Goal: Task Accomplishment & Management: Complete application form

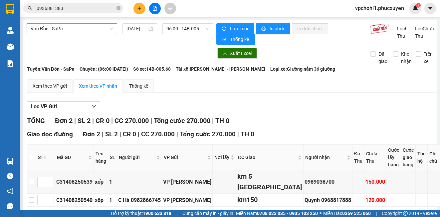
click at [99, 27] on span "Vân Đồn - SaPa" at bounding box center [72, 29] width 83 height 10
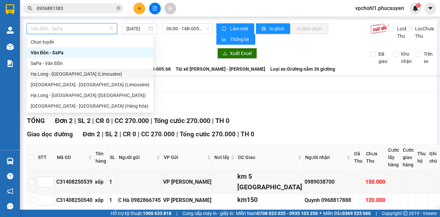
click at [89, 73] on div "Hạ Long - [GEOGRAPHIC_DATA] (Limousine)" at bounding box center [90, 73] width 119 height 7
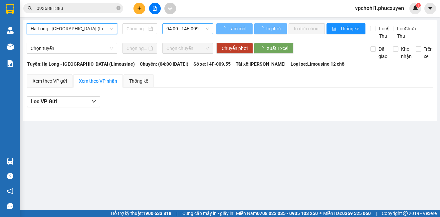
type input "[DATE]"
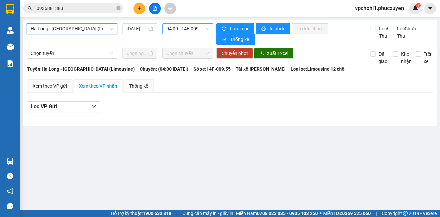
click at [189, 32] on span "04:00 - 14F-009.55" at bounding box center [187, 29] width 43 height 10
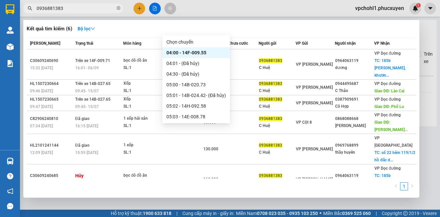
drag, startPoint x: 65, startPoint y: 7, endPoint x: 28, endPoint y: 7, distance: 36.9
click at [31, 7] on div "0936881383" at bounding box center [65, 8] width 130 height 10
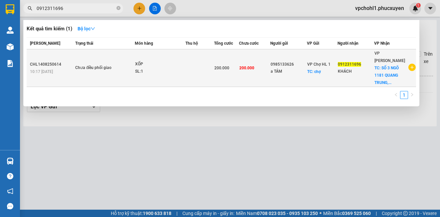
type input "0912311696"
click at [222, 72] on td "200.000" at bounding box center [226, 68] width 25 height 38
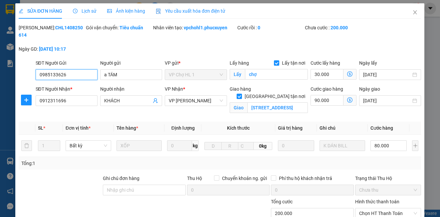
type input "0985133626"
type input "a TÁM"
checkbox input "true"
type input "chợ"
type input "0912311696"
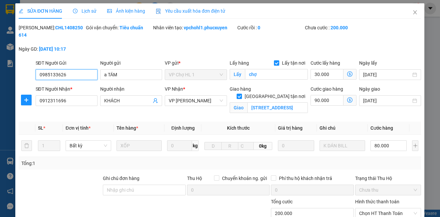
type input "KHÁCH"
checkbox input "true"
type input "[STREET_ADDRESS]"
type input "200.000"
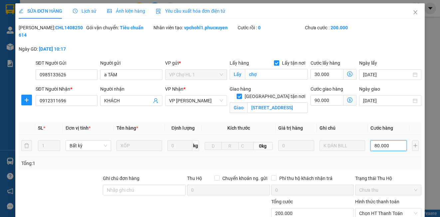
click at [388, 145] on input "80.000" at bounding box center [388, 145] width 36 height 11
type input "120.000"
type input "0"
type input "120.007"
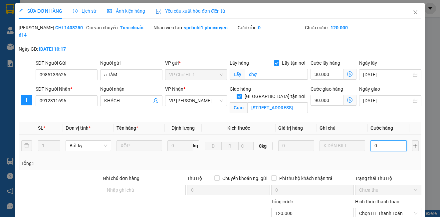
type input "120.007"
type input "07"
type input "120.070"
type input "070"
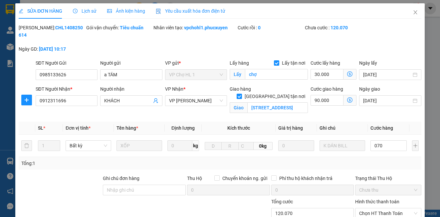
type input "190.000"
type input "70.000"
click at [394, 39] on div "[PERSON_NAME]: CHL1408250614 Gói vận chuyển: Tiêu chuẩn Nhân viên tạo: vpchohl1…" at bounding box center [220, 41] width 404 height 35
click at [331, 103] on input "90.000" at bounding box center [326, 100] width 33 height 11
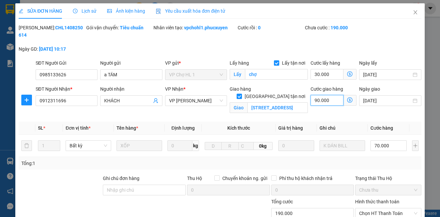
type input "1"
type input "100.001"
type input "10"
type input "100.010"
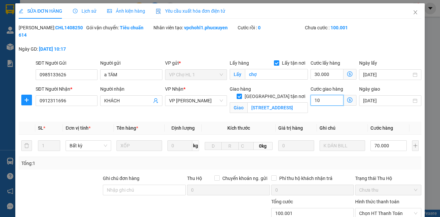
type input "100.010"
type input "100.100"
type input "100"
click at [376, 34] on div "[PERSON_NAME]: CHL1408250614 Gói vận chuyển: Tiêu chuẩn Nhân viên tạo: vpchohl1…" at bounding box center [220, 41] width 404 height 35
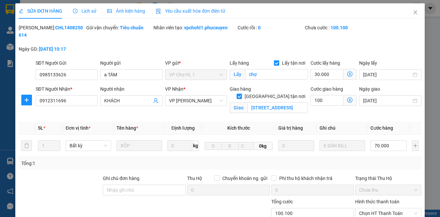
type input "200.000"
type input "100.000"
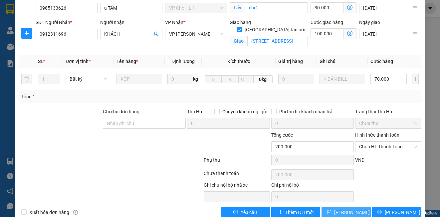
click at [352, 211] on span "[PERSON_NAME] thay đổi" at bounding box center [360, 211] width 53 height 7
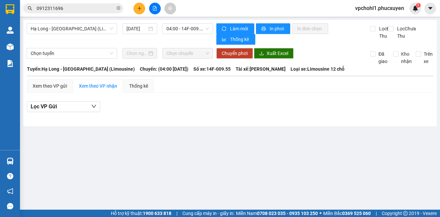
click at [74, 5] on input "0912311696" at bounding box center [76, 8] width 79 height 7
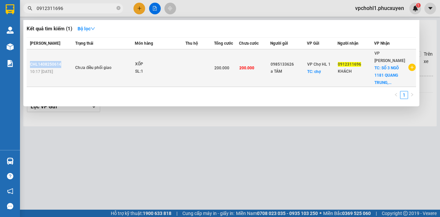
copy div "CHL1408250614"
drag, startPoint x: 59, startPoint y: 64, endPoint x: 29, endPoint y: 66, distance: 30.7
click at [29, 66] on td "CHL1408250614 10:17 [DATE]" at bounding box center [50, 68] width 47 height 38
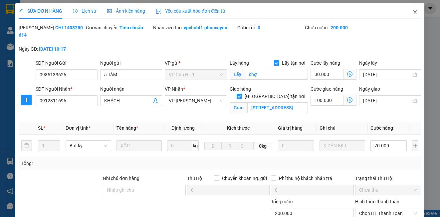
click at [411, 9] on span "Close" at bounding box center [415, 12] width 19 height 19
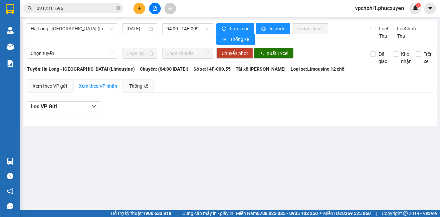
click at [139, 5] on button at bounding box center [139, 9] width 12 height 12
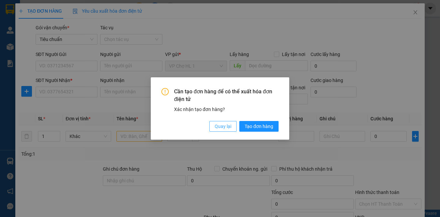
click at [219, 126] on span "Quay lại" at bounding box center [223, 125] width 17 height 7
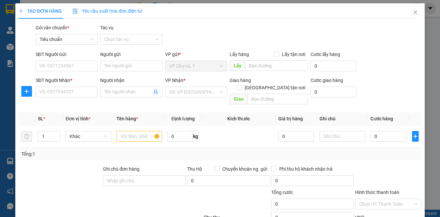
click at [84, 66] on div "Cần tạo đơn hàng để có thể xuất hóa đơn điện tử Xác nhận tạo đơn hàng? Quay lại…" at bounding box center [220, 108] width 440 height 217
click at [84, 66] on input "SĐT Người Gửi" at bounding box center [67, 66] width 62 height 11
type input "0388696980"
click at [120, 68] on input "Người gửi" at bounding box center [131, 66] width 62 height 11
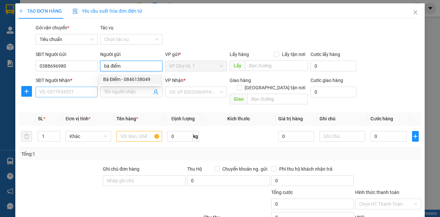
type input "bà điểm"
click at [61, 93] on input "SĐT Người Nhận *" at bounding box center [67, 92] width 62 height 11
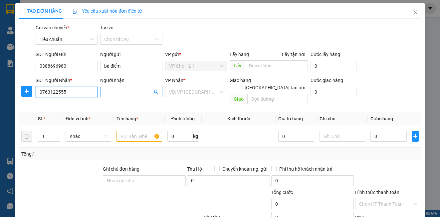
type input "0763122555"
click at [119, 96] on span at bounding box center [131, 92] width 62 height 11
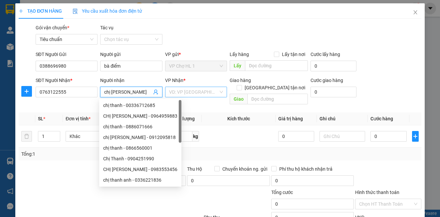
type input "chị [PERSON_NAME]"
click at [183, 94] on input "search" at bounding box center [193, 92] width 49 height 10
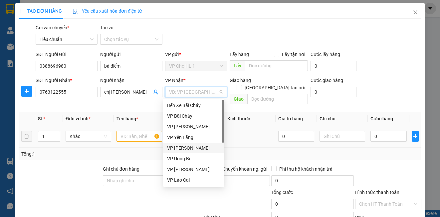
click at [182, 150] on div "VP [PERSON_NAME]" at bounding box center [193, 147] width 53 height 7
click at [143, 131] on input "text" at bounding box center [139, 136] width 46 height 11
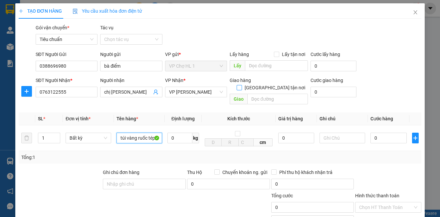
type input "túi vàng ruốc tép"
click at [241, 85] on input "[GEOGRAPHIC_DATA] tận nơi" at bounding box center [239, 87] width 5 height 5
checkbox input "true"
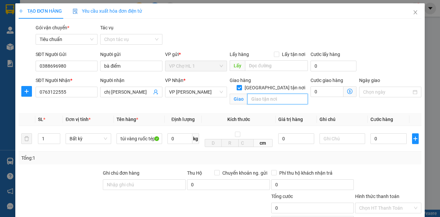
click at [265, 94] on input "text" at bounding box center [277, 99] width 61 height 11
type input "số 101 b3 ngõ 5 [PERSON_NAME],láng hạ ,đống,đa,[GEOGRAPHIC_DATA]"
click at [383, 51] on div "SĐT Người Gửi 0388696980 Người gửi bà điểm VP gửi * VP Chợ HL 1 Lấy hàng Lấy tậ…" at bounding box center [228, 62] width 388 height 23
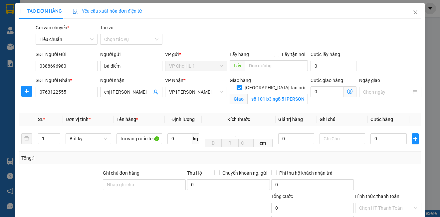
click at [347, 91] on icon "dollar-circle" at bounding box center [349, 91] width 5 height 5
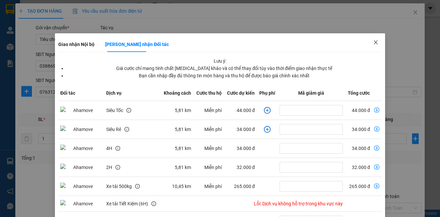
click at [373, 42] on icon "close" at bounding box center [375, 42] width 5 height 5
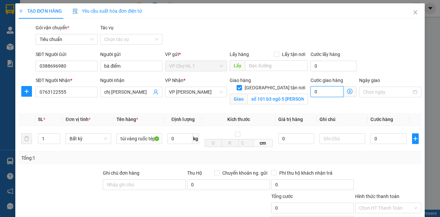
click at [321, 94] on input "0" at bounding box center [326, 91] width 33 height 11
type input "5"
type input "50"
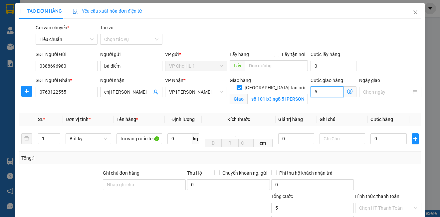
type input "50"
type input "50.000"
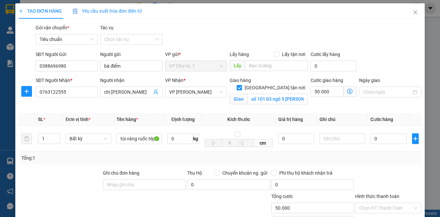
click at [375, 55] on div "SĐT Người Gửi 0388696980 Người gửi bà điểm VP gửi * VP Chợ HL 1 Lấy hàng Lấy tậ…" at bounding box center [228, 62] width 388 height 23
click at [382, 137] on input "0" at bounding box center [388, 138] width 36 height 11
type input "5"
type input "50.005"
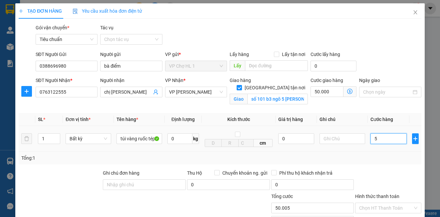
type input "50"
type input "50.050"
type input "50.000"
type input "100.000"
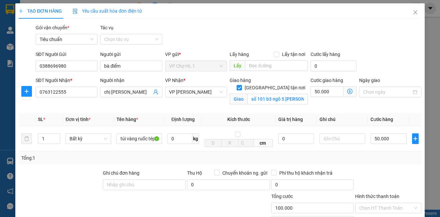
click at [383, 72] on div "SĐT Người Gửi 0388696980 Người gửi bà điểm VP gửi * VP Chợ HL 1 Lấy hàng Lấy tậ…" at bounding box center [228, 62] width 388 height 23
click at [347, 90] on icon "dollar-circle" at bounding box center [349, 91] width 5 height 5
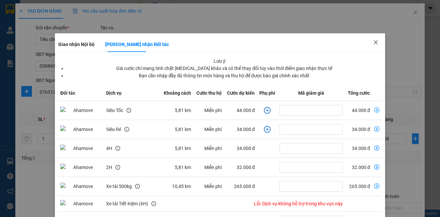
click at [373, 42] on icon "close" at bounding box center [375, 42] width 5 height 5
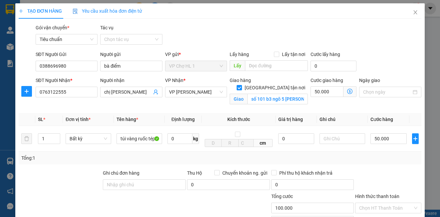
scroll to position [75, 0]
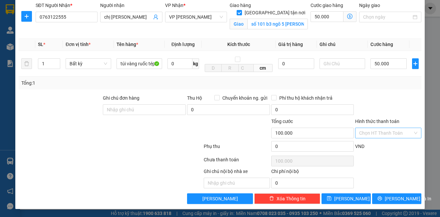
click at [374, 134] on input "Hình thức thanh toán" at bounding box center [385, 133] width 53 height 10
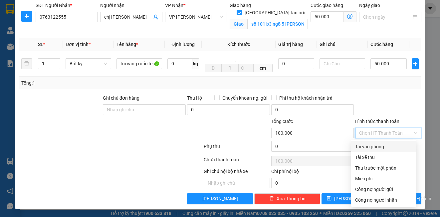
click at [367, 146] on div "Tại văn phòng" at bounding box center [383, 146] width 57 height 7
type input "0"
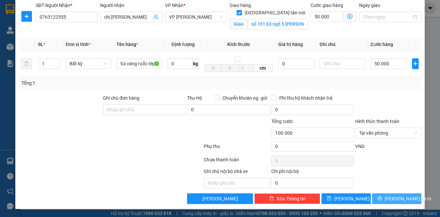
click at [395, 200] on span "[PERSON_NAME] và In" at bounding box center [408, 198] width 47 height 7
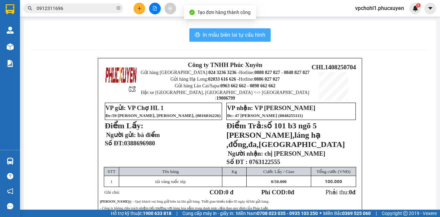
click at [244, 38] on span "In mẫu biên lai tự cấu hình" at bounding box center [234, 35] width 63 height 8
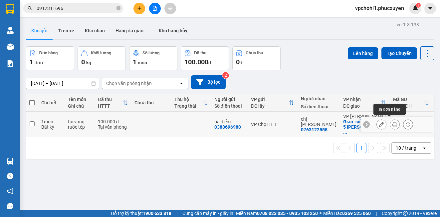
click at [392, 122] on icon at bounding box center [394, 124] width 5 height 5
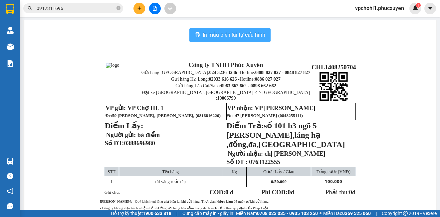
click at [214, 40] on button "In mẫu biên lai tự cấu hình" at bounding box center [229, 34] width 81 height 13
click at [215, 37] on span "In mẫu biên lai tự cấu hình" at bounding box center [234, 35] width 63 height 8
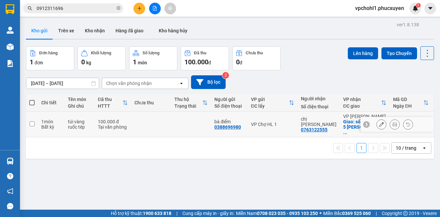
click at [32, 121] on input "checkbox" at bounding box center [32, 123] width 5 height 5
checkbox input "true"
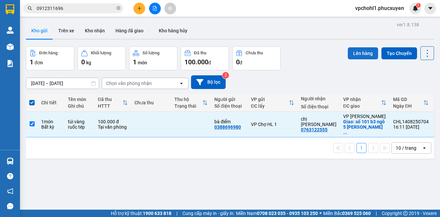
click at [359, 54] on button "Lên hàng" at bounding box center [363, 53] width 30 height 12
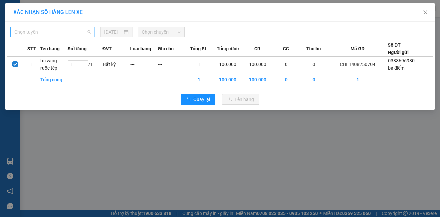
click at [47, 30] on span "Chọn tuyến" at bounding box center [52, 32] width 77 height 10
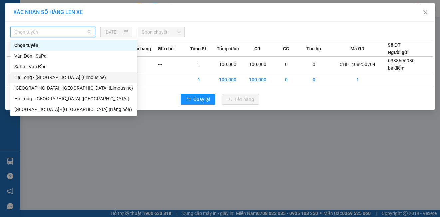
click at [61, 79] on div "Hạ Long - [GEOGRAPHIC_DATA] (Limousine)" at bounding box center [73, 77] width 119 height 7
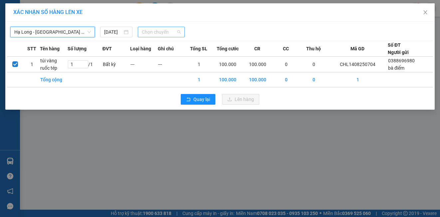
click at [155, 36] on span "Chọn chuyến" at bounding box center [161, 32] width 39 height 10
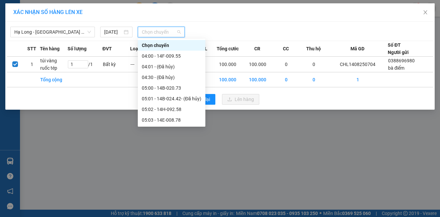
click at [75, 32] on span "Hạ Long - [GEOGRAPHIC_DATA] (Limousine)" at bounding box center [52, 32] width 77 height 10
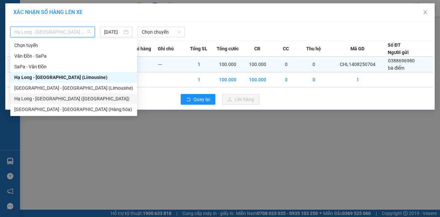
drag, startPoint x: 64, startPoint y: 99, endPoint x: 122, endPoint y: 71, distance: 65.3
click at [64, 98] on div "Hạ Long - [GEOGRAPHIC_DATA] ([GEOGRAPHIC_DATA])" at bounding box center [73, 98] width 119 height 7
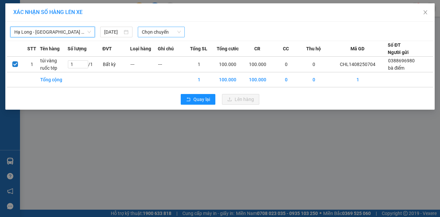
click at [155, 34] on span "Chọn chuyến" at bounding box center [161, 32] width 39 height 10
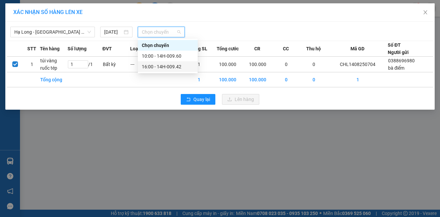
drag, startPoint x: 147, startPoint y: 69, endPoint x: 205, endPoint y: 94, distance: 63.4
click at [147, 69] on div "16:00 - 14H-009.42" at bounding box center [168, 66] width 52 height 7
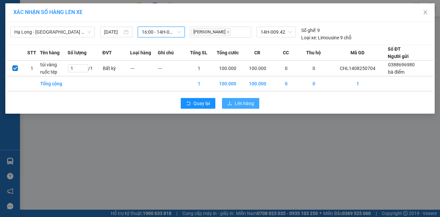
click at [240, 105] on span "Lên hàng" at bounding box center [244, 102] width 19 height 7
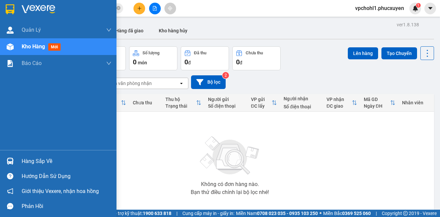
click at [24, 163] on div "Hàng sắp về" at bounding box center [67, 161] width 90 height 10
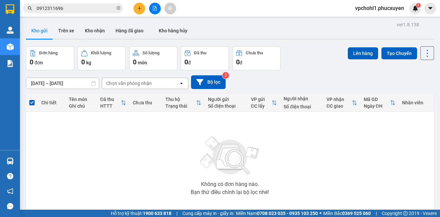
click at [357, 166] on section "Kết quả tìm kiếm ( 1 ) Bộ lọc Mã ĐH Trạng thái Món hàng Thu hộ Tổng cước Chưa c…" at bounding box center [220, 108] width 440 height 217
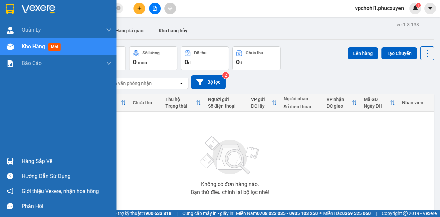
click at [26, 164] on div "Hàng sắp về" at bounding box center [67, 161] width 90 height 10
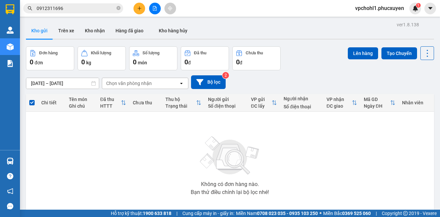
click at [318, 170] on section "Kết quả tìm kiếm ( 1 ) Bộ lọc Mã ĐH Trạng thái Món hàng Thu hộ Tổng cước Chưa c…" at bounding box center [220, 108] width 440 height 217
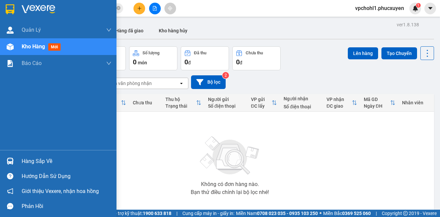
click at [26, 161] on div "Hàng sắp về" at bounding box center [67, 161] width 90 height 10
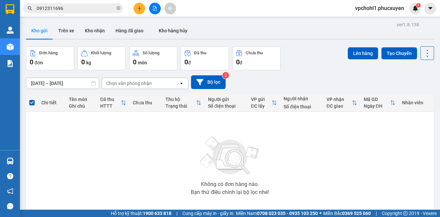
click at [402, 175] on section "Kết quả tìm kiếm ( 1 ) Bộ lọc Mã ĐH Trạng thái Món hàng Thu hộ Tổng cước Chưa c…" at bounding box center [220, 108] width 440 height 217
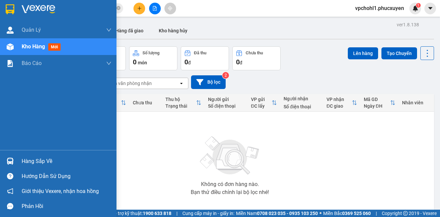
click at [20, 163] on div "Hàng sắp về" at bounding box center [58, 160] width 116 height 15
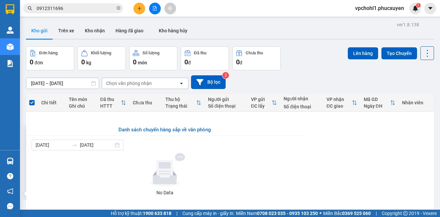
click at [371, 185] on section "Kết quả tìm kiếm ( 1 ) Bộ lọc Mã ĐH Trạng thái Món hàng Thu hộ Tổng cước Chưa c…" at bounding box center [220, 108] width 440 height 217
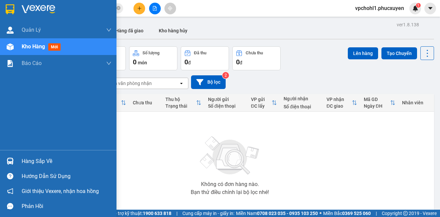
click at [20, 159] on div "Hàng sắp về" at bounding box center [58, 160] width 116 height 15
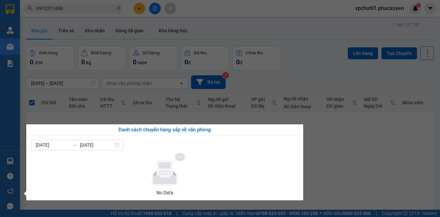
drag, startPoint x: 368, startPoint y: 160, endPoint x: 375, endPoint y: 163, distance: 7.7
click at [371, 161] on section "Kết quả tìm kiếm ( 1 ) Bộ lọc Mã ĐH Trạng thái Món hàng Thu hộ Tổng cước Chưa c…" at bounding box center [220, 108] width 440 height 217
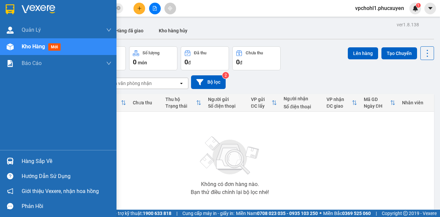
click at [49, 163] on div "Hàng sắp về" at bounding box center [67, 161] width 90 height 10
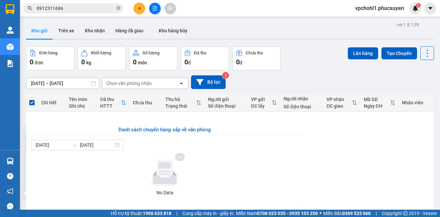
click at [328, 158] on section "Kết quả tìm kiếm ( 1 ) Bộ lọc Mã ĐH Trạng thái Món hàng Thu hộ Tổng cước Chưa c…" at bounding box center [220, 108] width 440 height 217
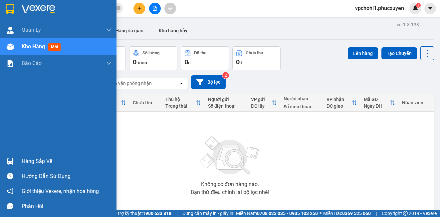
click at [39, 162] on div "Hàng sắp về" at bounding box center [67, 161] width 90 height 10
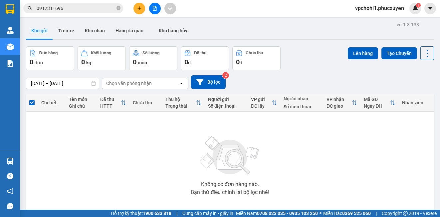
click at [355, 156] on section "Kết quả tìm kiếm ( 1 ) Bộ lọc Mã ĐH Trạng thái Món hàng Thu hộ Tổng cước Chưa c…" at bounding box center [220, 108] width 440 height 217
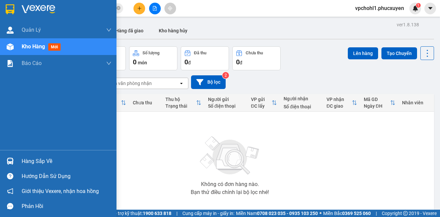
click at [24, 163] on div "Hàng sắp về" at bounding box center [67, 161] width 90 height 10
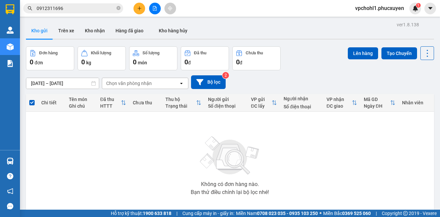
click at [360, 166] on section "Kết quả tìm kiếm ( 1 ) Bộ lọc Mã ĐH Trạng thái Món hàng Thu hộ Tổng cước Chưa c…" at bounding box center [220, 108] width 440 height 217
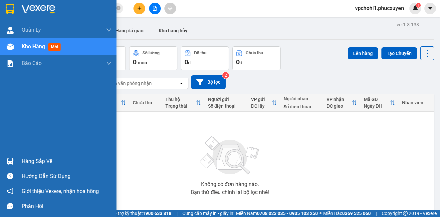
click at [26, 162] on div "Hàng sắp về" at bounding box center [67, 161] width 90 height 10
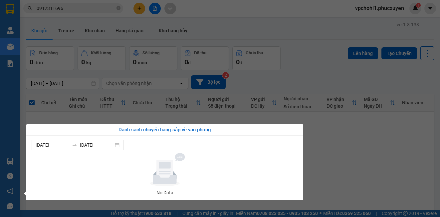
click at [332, 168] on section "Kết quả tìm kiếm ( 1 ) Bộ lọc Mã ĐH Trạng thái Món hàng Thu hộ Tổng cước Chưa c…" at bounding box center [220, 108] width 440 height 217
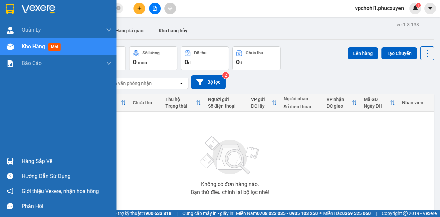
click at [21, 164] on div "Hàng sắp về" at bounding box center [58, 160] width 116 height 15
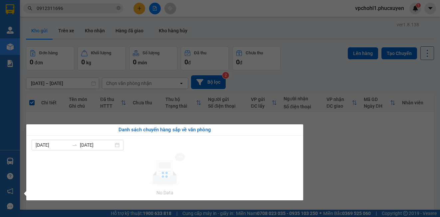
click at [355, 159] on section "Kết quả tìm kiếm ( 1 ) Bộ lọc Mã ĐH Trạng thái Món hàng Thu hộ Tổng cước Chưa c…" at bounding box center [220, 108] width 440 height 217
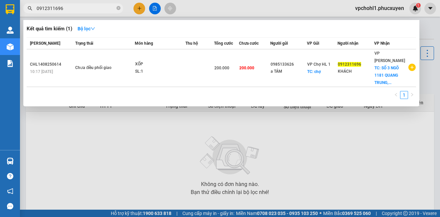
drag, startPoint x: 53, startPoint y: 9, endPoint x: 25, endPoint y: 9, distance: 28.0
click at [25, 9] on span "0912311696" at bounding box center [73, 8] width 100 height 10
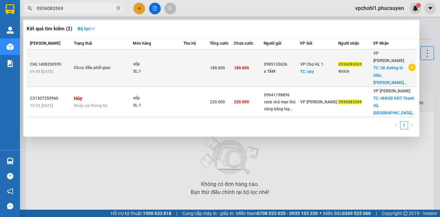
type input "0936083369"
click at [205, 62] on td at bounding box center [196, 68] width 26 height 38
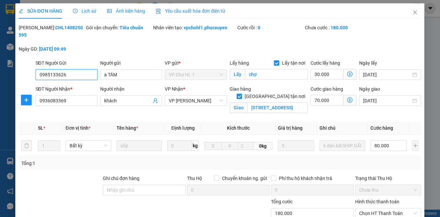
type input "0985133626"
type input "a TÁM"
checkbox input "true"
type input "chợ"
type input "0936083369"
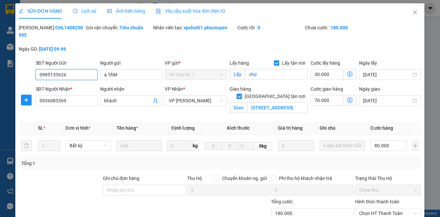
type input "khách"
checkbox input "true"
type input "[STREET_ADDRESS]"
type input "180.000"
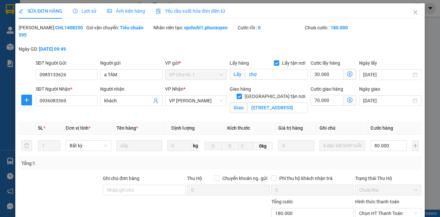
click at [347, 98] on icon "dollar-circle" at bounding box center [349, 99] width 5 height 5
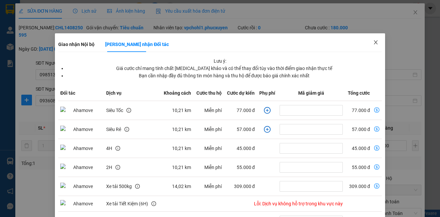
click at [373, 43] on icon "close" at bounding box center [375, 42] width 5 height 5
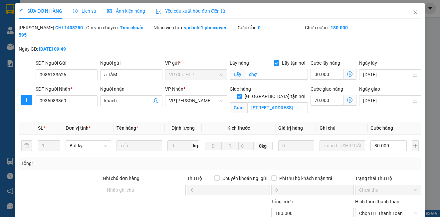
click at [347, 100] on icon "dollar-circle" at bounding box center [349, 99] width 5 height 5
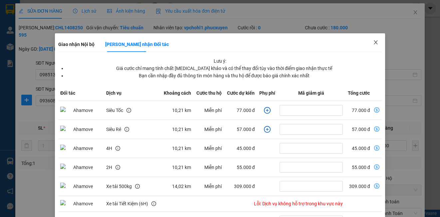
click at [373, 43] on icon "close" at bounding box center [375, 42] width 5 height 5
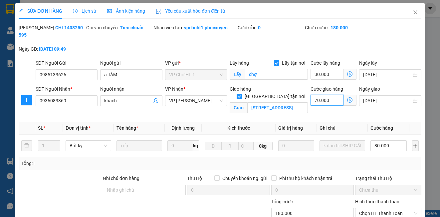
click at [333, 101] on input "70.000" at bounding box center [326, 100] width 33 height 11
drag, startPoint x: 408, startPoint y: 12, endPoint x: 397, endPoint y: 14, distance: 10.8
click at [413, 12] on icon "close" at bounding box center [415, 12] width 5 height 5
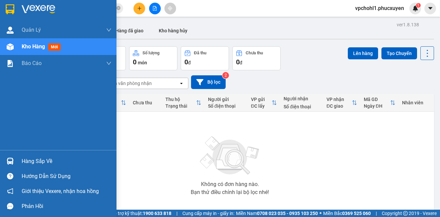
click at [24, 165] on div "Hàng sắp về" at bounding box center [67, 161] width 90 height 10
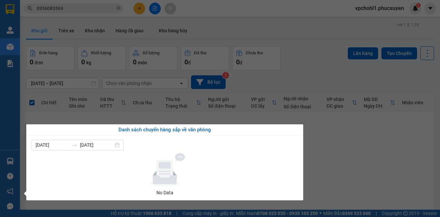
click at [348, 181] on section "Kết quả tìm kiếm ( 2 ) Bộ lọc Mã ĐH Trạng thái Món hàng Thu hộ Tổng cước Chưa c…" at bounding box center [220, 108] width 440 height 217
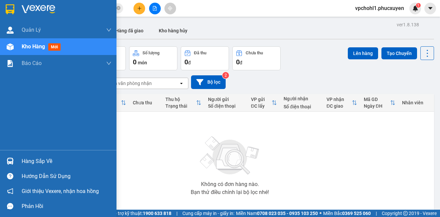
click at [14, 163] on div at bounding box center [10, 161] width 12 height 12
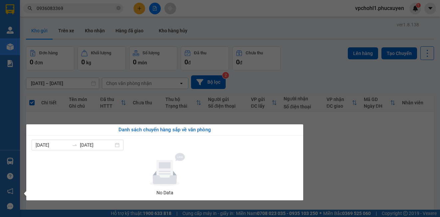
click at [407, 161] on section "Kết quả tìm kiếm ( 2 ) Bộ lọc Mã ĐH Trạng thái Món hàng Thu hộ Tổng cước Chưa c…" at bounding box center [220, 108] width 440 height 217
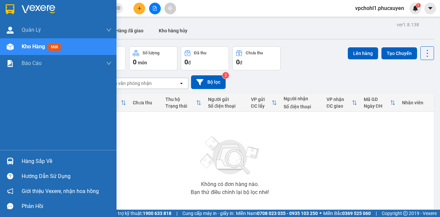
click at [27, 158] on div "Hàng sắp về" at bounding box center [67, 161] width 90 height 10
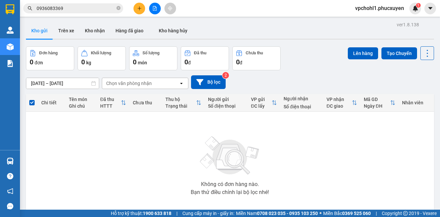
click at [367, 178] on section "Kết quả tìm kiếm ( 2 ) Bộ lọc Mã ĐH Trạng thái Món hàng Thu hộ Tổng cước Chưa c…" at bounding box center [220, 108] width 440 height 217
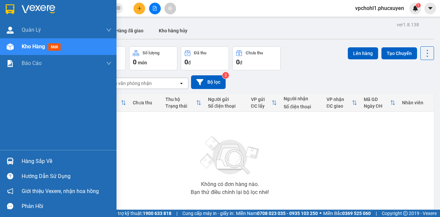
click at [39, 162] on div "Hàng sắp về" at bounding box center [67, 161] width 90 height 10
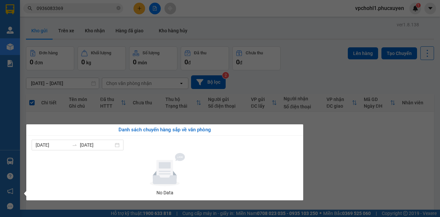
click at [371, 157] on section "Kết quả tìm kiếm ( 2 ) Bộ lọc Mã ĐH Trạng thái Món hàng Thu hộ Tổng cước Chưa c…" at bounding box center [220, 108] width 440 height 217
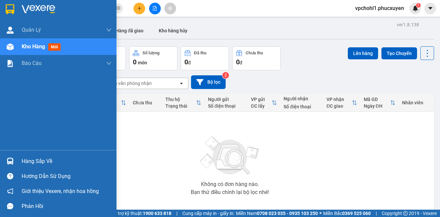
click at [25, 164] on div "Hàng sắp về" at bounding box center [67, 161] width 90 height 10
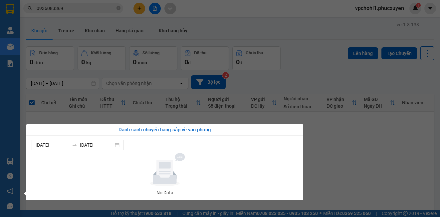
click at [305, 161] on section "Kết quả tìm kiếm ( 2 ) Bộ lọc Mã ĐH Trạng thái Món hàng Thu hộ Tổng cước Chưa c…" at bounding box center [220, 108] width 440 height 217
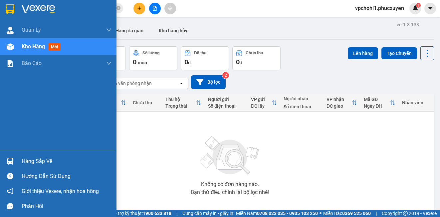
click at [36, 160] on div "Hàng sắp về" at bounding box center [67, 161] width 90 height 10
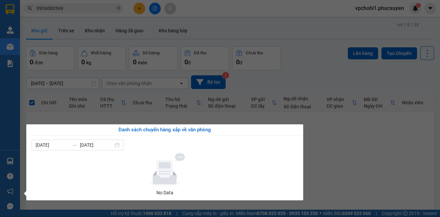
click at [364, 173] on section "Kết quả tìm kiếm ( 2 ) Bộ lọc Mã ĐH Trạng thái Món hàng Thu hộ Tổng cước Chưa c…" at bounding box center [220, 108] width 440 height 217
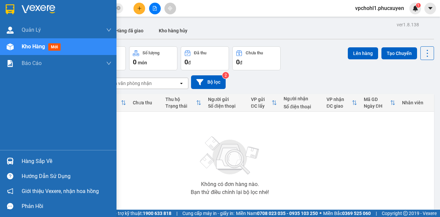
click at [25, 165] on div "Hàng sắp về" at bounding box center [67, 161] width 90 height 10
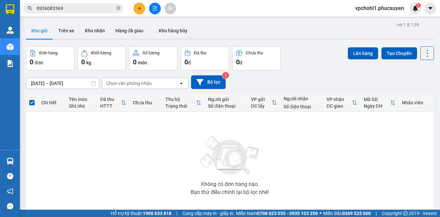
click at [398, 170] on section "Kết quả tìm kiếm ( 2 ) Bộ lọc Mã ĐH Trạng thái Món hàng Thu hộ Tổng cước Chưa c…" at bounding box center [220, 108] width 440 height 217
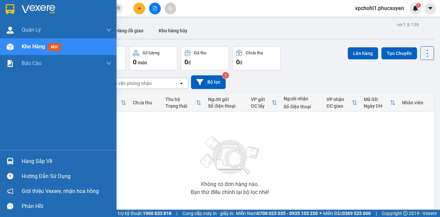
click at [15, 171] on div at bounding box center [10, 176] width 12 height 12
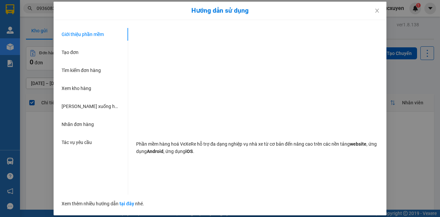
click at [26, 165] on div "Hướng dẫn sử dụng Giới thiệu phần mềm Tạo đơn Tìm kiếm đơn hàng Xem kho hàng Lê…" at bounding box center [220, 108] width 440 height 217
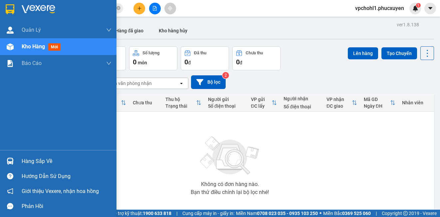
click at [28, 164] on div "Hàng sắp về" at bounding box center [67, 161] width 90 height 10
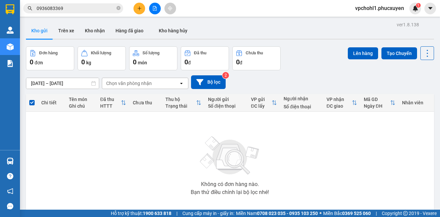
click at [384, 168] on section "Kết quả tìm kiếm ( 2 ) Bộ lọc Mã ĐH Trạng thái Món hàng Thu hộ Tổng cước Chưa c…" at bounding box center [220, 108] width 440 height 217
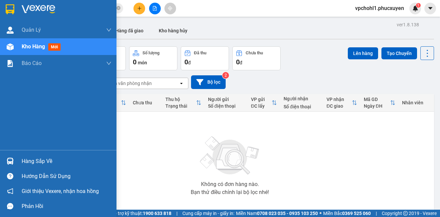
click at [31, 158] on div "Hàng sắp về" at bounding box center [67, 161] width 90 height 10
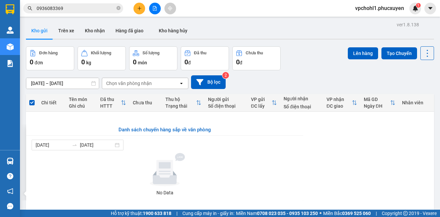
click at [376, 140] on section "Kết quả tìm kiếm ( 2 ) Bộ lọc Mã ĐH Trạng thái Món hàng Thu hộ Tổng cước Chưa c…" at bounding box center [220, 108] width 440 height 217
